Goal: Task Accomplishment & Management: Use online tool/utility

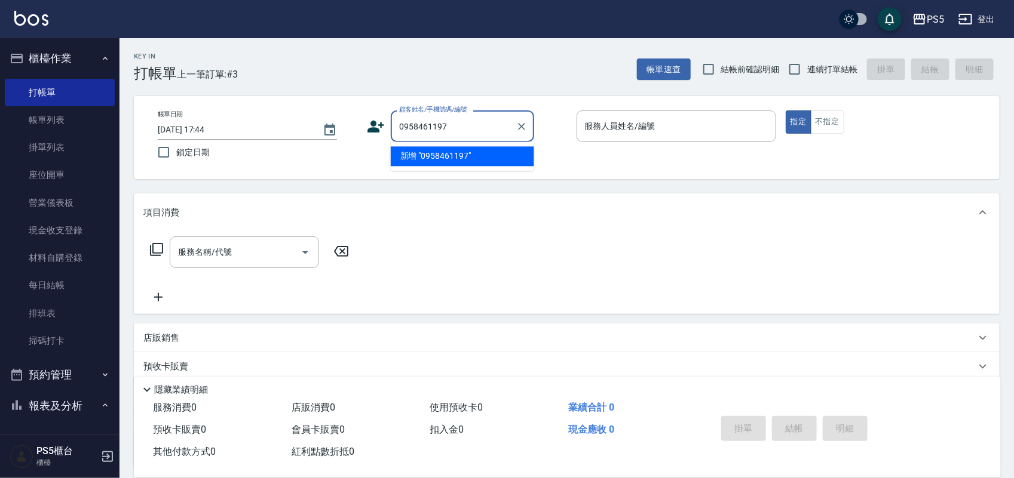
drag, startPoint x: 459, startPoint y: 118, endPoint x: 366, endPoint y: 136, distance: 94.9
click at [366, 136] on div "帳單日期 [DATE] 17:44 鎖定日期 顧客姓名/手機號碼/編號 0958461197 顧客姓名/手機號碼/編號 服務人員姓名/編號 服務人員姓名/編號…" at bounding box center [566, 137] width 837 height 54
click at [468, 119] on input "0958461197" at bounding box center [453, 126] width 115 height 21
type input "0958416197"
drag, startPoint x: 481, startPoint y: 124, endPoint x: 326, endPoint y: 128, distance: 155.3
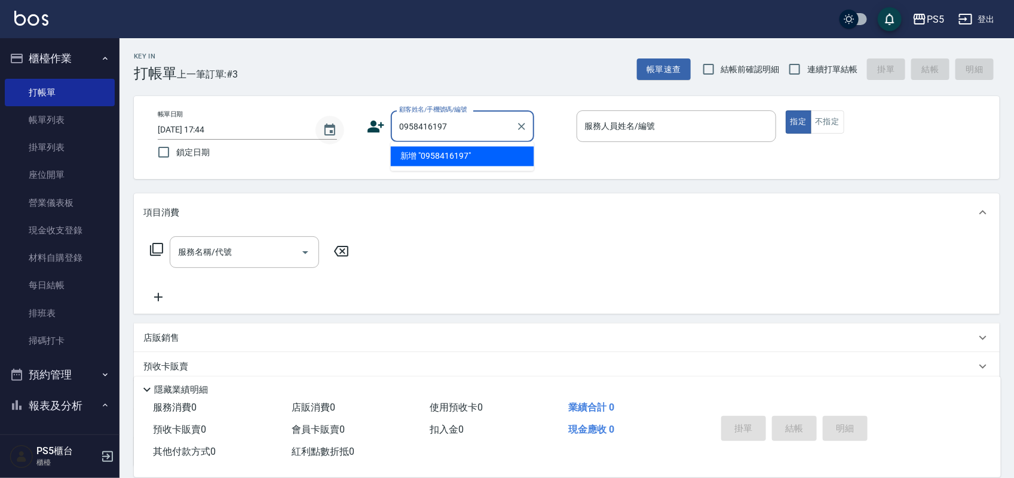
click at [326, 128] on div "帳單日期 [DATE] 17:44 鎖定日期 顧客姓名/手機號碼/編號 0958416197 顧客姓名/手機號碼/編號 服務人員姓名/編號 服務人員姓名/編號…" at bounding box center [566, 137] width 837 height 54
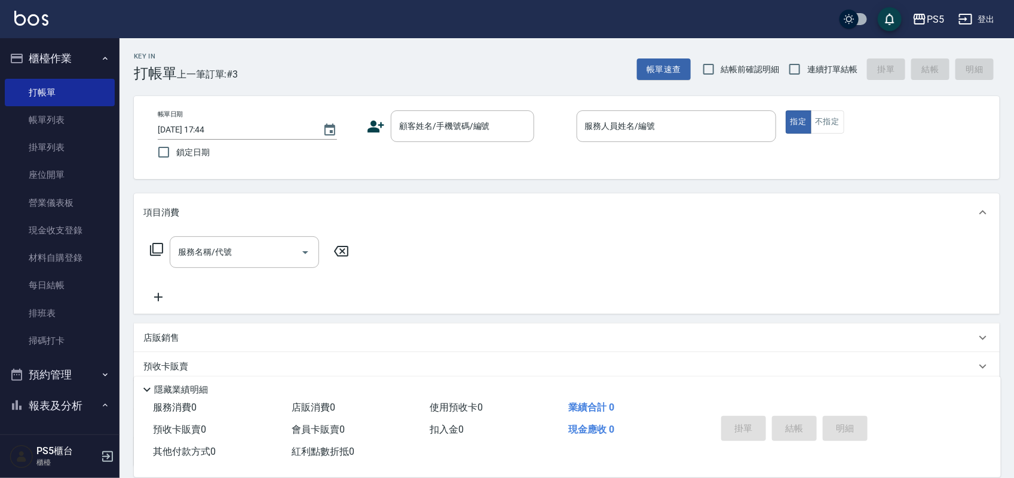
click at [369, 130] on icon at bounding box center [376, 127] width 17 height 12
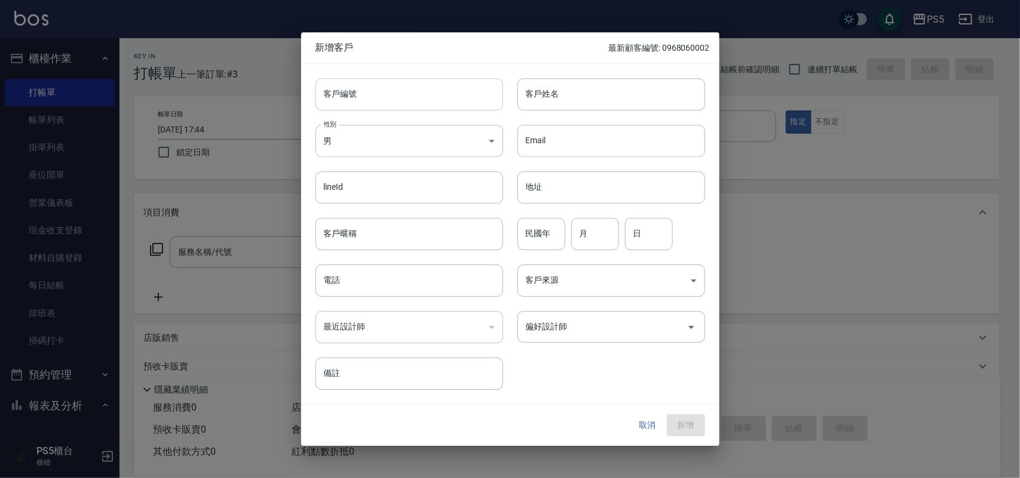
click at [387, 90] on input "客戶編號" at bounding box center [409, 94] width 188 height 32
paste input "0958416197"
type input "0958416197"
click at [390, 288] on input "電話" at bounding box center [409, 281] width 188 height 32
paste input "0958416197"
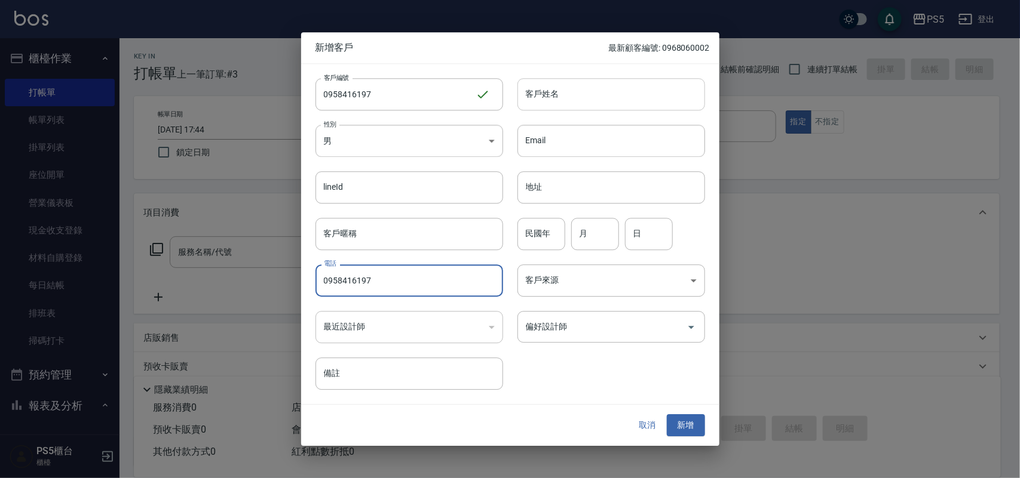
type input "0958416197"
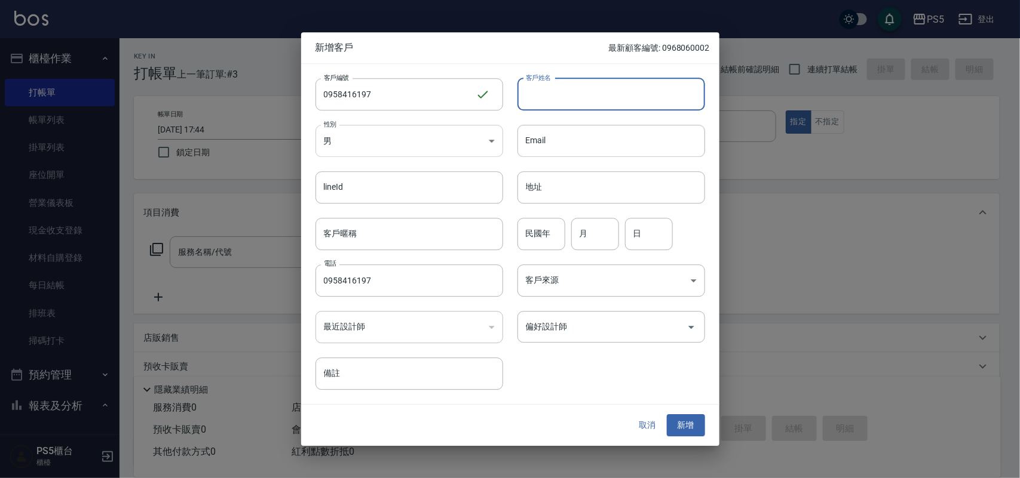
drag, startPoint x: 618, startPoint y: 88, endPoint x: 465, endPoint y: 152, distance: 166.3
click at [618, 88] on input "客戶姓名" at bounding box center [611, 94] width 188 height 32
type input "ㄔ"
type input "[PERSON_NAME]"
click at [686, 424] on button "新增" at bounding box center [686, 426] width 38 height 22
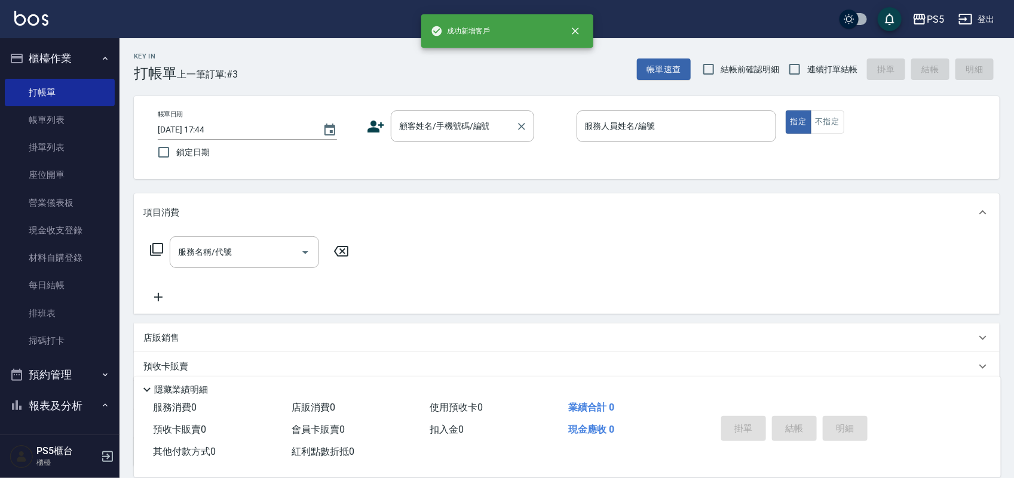
click at [452, 124] on input "顧客姓名/手機號碼/編號" at bounding box center [453, 126] width 115 height 21
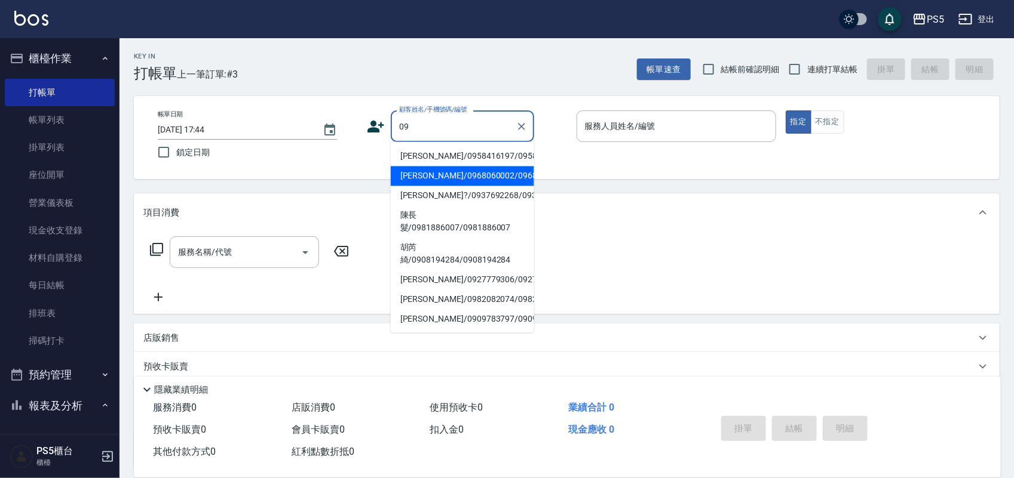
click at [421, 159] on li "[PERSON_NAME]/0958416197/0958416197" at bounding box center [462, 157] width 143 height 20
type input "[PERSON_NAME]/0958416197/0958416197"
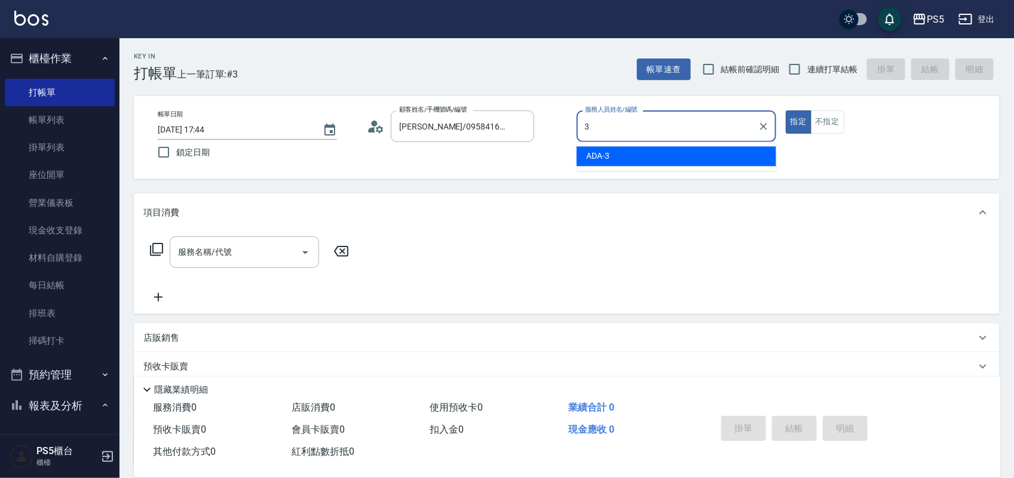
type input "ADA-3"
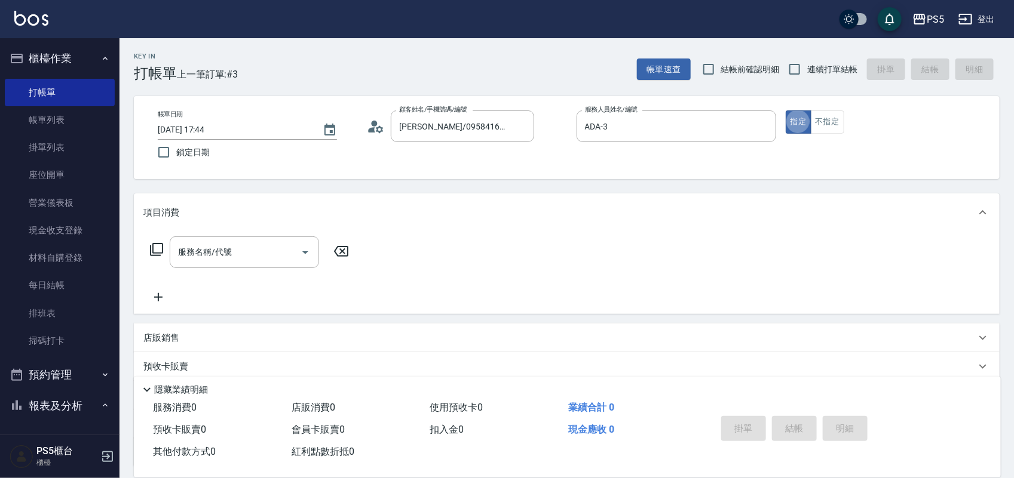
type button "true"
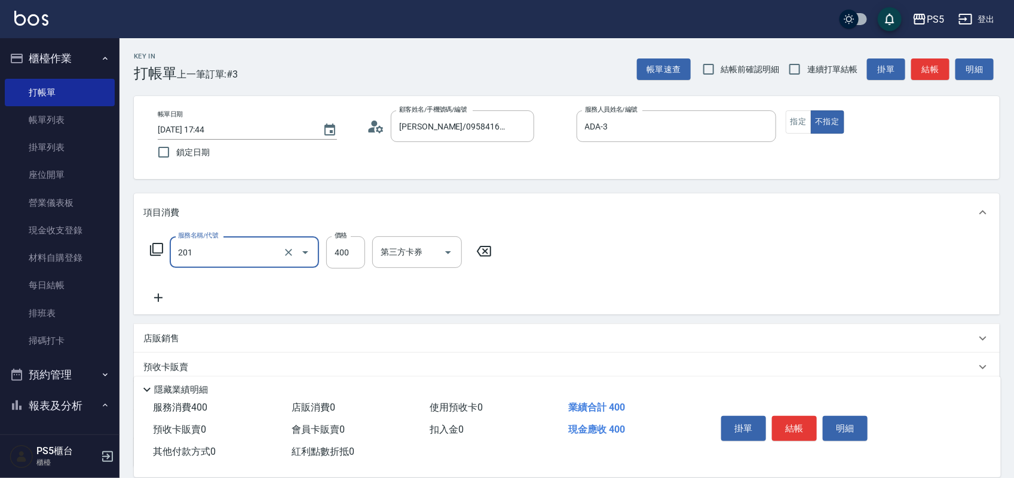
type input "洗剪400(201)"
